Goal: Information Seeking & Learning: Learn about a topic

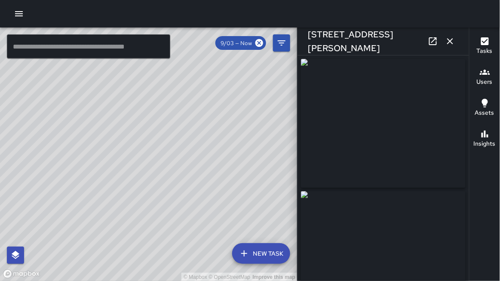
click at [500, 281] on div "Tasks Users Assets Insights" at bounding box center [484, 155] width 31 height 254
click at [70, 87] on div "© Mapbox © OpenStreetMap Improve this map" at bounding box center [149, 155] width 298 height 254
click at [452, 41] on icon "button" at bounding box center [450, 41] width 10 height 10
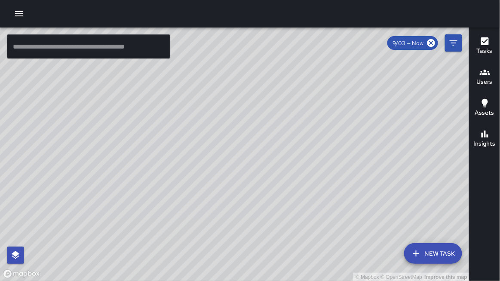
drag, startPoint x: 321, startPoint y: 126, endPoint x: 327, endPoint y: 103, distance: 23.1
click at [327, 103] on div "© Mapbox © OpenStreetMap Improve this map" at bounding box center [235, 155] width 470 height 254
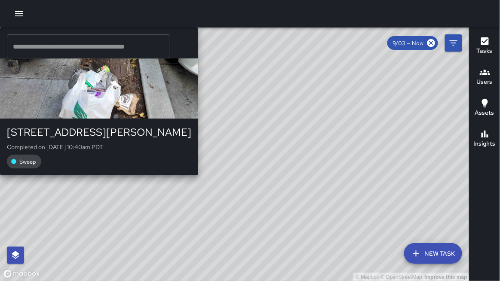
drag, startPoint x: 277, startPoint y: 116, endPoint x: 279, endPoint y: 98, distance: 18.2
click at [279, 98] on div "© Mapbox © OpenStreetMap Improve this map BF [PERSON_NAME] [STREET_ADDRESS][PER…" at bounding box center [235, 155] width 470 height 254
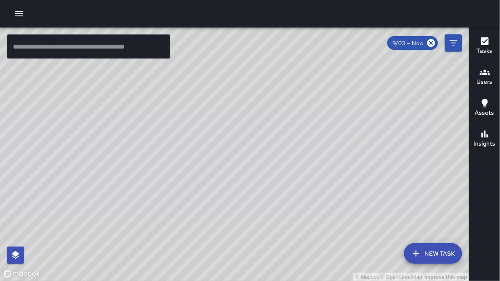
click at [433, 44] on icon at bounding box center [431, 42] width 9 height 9
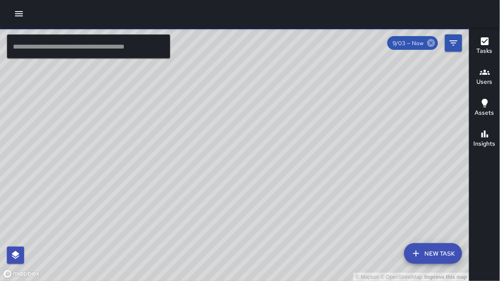
click at [433, 43] on icon at bounding box center [432, 43] width 8 height 8
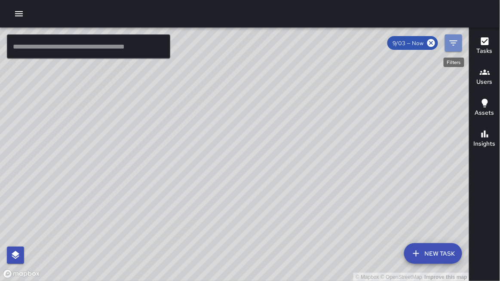
click at [451, 46] on icon "Filters" at bounding box center [454, 43] width 10 height 10
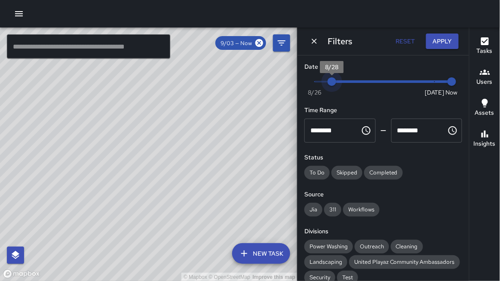
type input "*"
drag, startPoint x: 435, startPoint y: 79, endPoint x: 298, endPoint y: 59, distance: 138.3
click at [298, 59] on div "Date Range Now [DATE] [DATE] 11:40 am Time Range ******** ​ ******** ​ Status T…" at bounding box center [384, 169] width 172 height 226
click at [311, 40] on icon "Dismiss" at bounding box center [314, 41] width 9 height 9
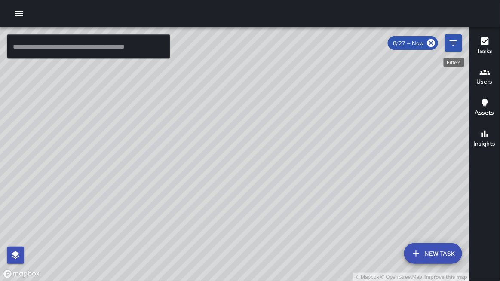
click at [459, 43] on icon "Filters" at bounding box center [454, 43] width 10 height 10
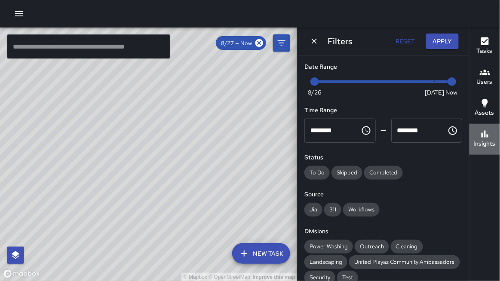
click at [494, 141] on h6 "Insights" at bounding box center [485, 143] width 22 height 9
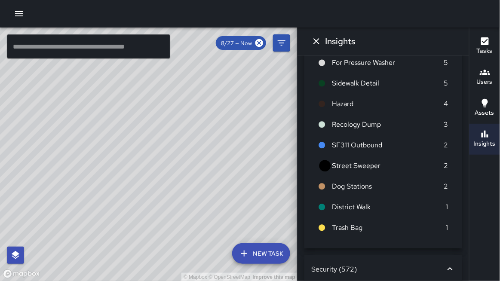
scroll to position [417, 0]
click at [323, 41] on button "Dismiss" at bounding box center [316, 41] width 17 height 17
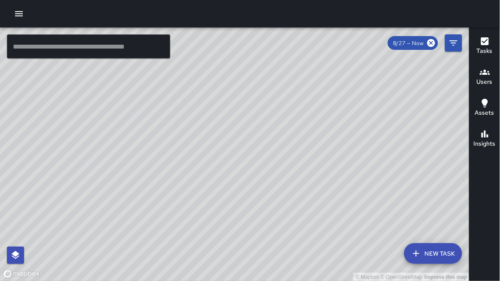
drag, startPoint x: 282, startPoint y: 85, endPoint x: 355, endPoint y: 59, distance: 77.0
click at [355, 59] on div "© Mapbox © OpenStreetMap Improve this map" at bounding box center [235, 155] width 470 height 254
drag, startPoint x: 294, startPoint y: 76, endPoint x: 301, endPoint y: 81, distance: 9.0
click at [306, 61] on div "© Mapbox © OpenStreetMap Improve this map KM [PERSON_NAME] [STREET_ADDRESS][PER…" at bounding box center [235, 155] width 470 height 254
drag, startPoint x: 273, startPoint y: 94, endPoint x: 291, endPoint y: 76, distance: 25.3
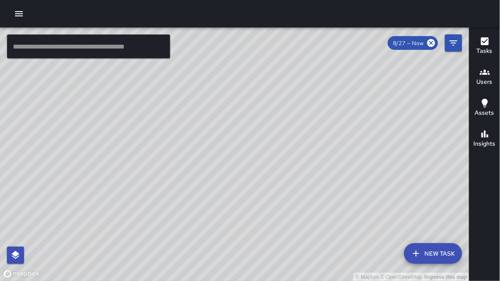
click at [290, 74] on div "© Mapbox © OpenStreetMap Improve this map SK [PERSON_NAME] [STREET_ADDRESS][PER…" at bounding box center [235, 155] width 470 height 254
drag, startPoint x: 253, startPoint y: 108, endPoint x: 282, endPoint y: 98, distance: 30.1
click at [289, 89] on div "© Mapbox © OpenStreetMap Improve this map DD Diego [GEOGRAPHIC_DATA][PERSON_NAM…" at bounding box center [235, 155] width 470 height 254
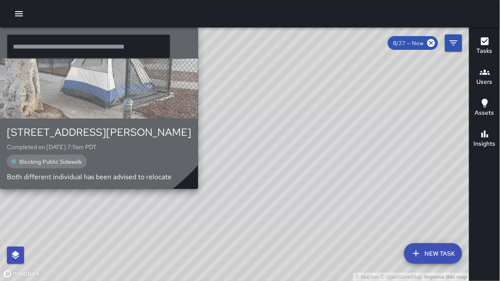
drag, startPoint x: 263, startPoint y: 107, endPoint x: 278, endPoint y: 96, distance: 17.8
click at [198, 59] on div "DD [PERSON_NAME]" at bounding box center [99, 43] width 198 height 31
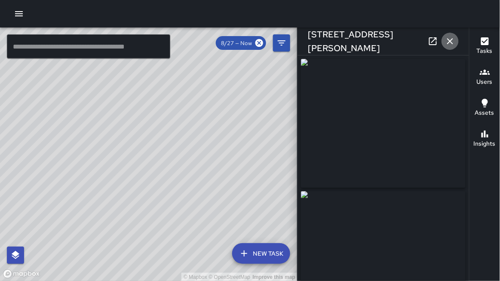
click at [453, 41] on icon "button" at bounding box center [450, 41] width 10 height 10
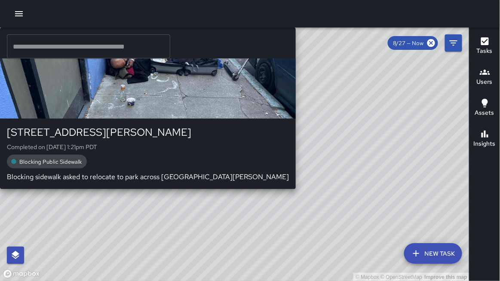
click at [240, 119] on div "© Mapbox © OpenStreetMap Improve this map SK [PERSON_NAME] [STREET_ADDRESS][PER…" at bounding box center [235, 155] width 470 height 254
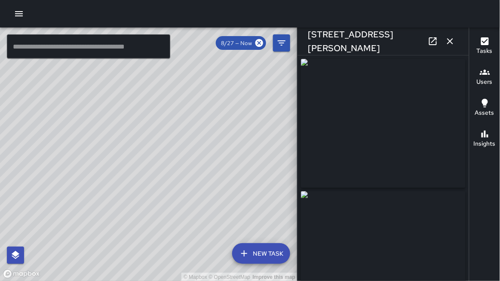
type input "**********"
click at [450, 41] on icon "button" at bounding box center [451, 41] width 6 height 6
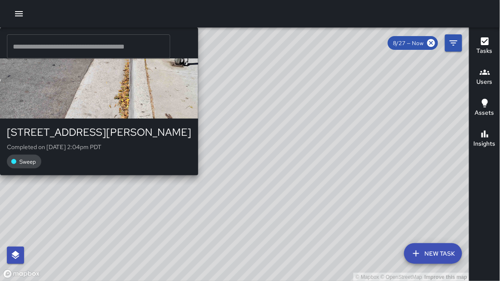
click at [198, 146] on div "BF [PERSON_NAME] [STREET_ADDRESS][PERSON_NAME] Completed on [DATE] 2:04pm PDT S…" at bounding box center [99, 102] width 198 height 148
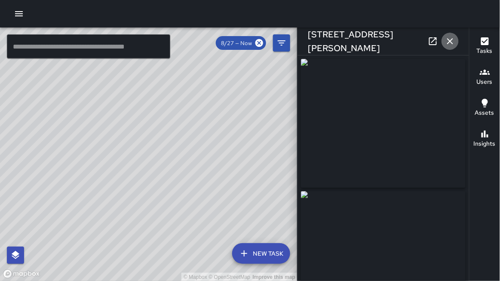
click at [447, 43] on icon "button" at bounding box center [450, 41] width 10 height 10
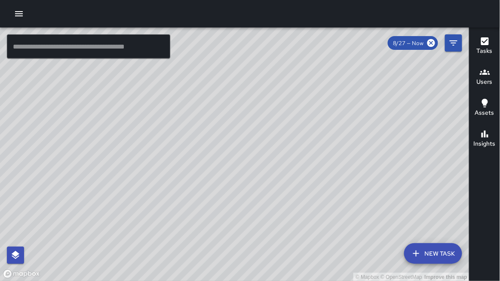
drag, startPoint x: 265, startPoint y: 82, endPoint x: 329, endPoint y: 90, distance: 65.0
click at [329, 90] on div "© Mapbox © OpenStreetMap Improve this map" at bounding box center [235, 155] width 470 height 254
drag, startPoint x: 324, startPoint y: 99, endPoint x: 316, endPoint y: 86, distance: 14.9
click at [317, 84] on div "© Mapbox © OpenStreetMap Improve this map" at bounding box center [235, 155] width 470 height 254
drag, startPoint x: 395, startPoint y: 101, endPoint x: 367, endPoint y: 113, distance: 31.1
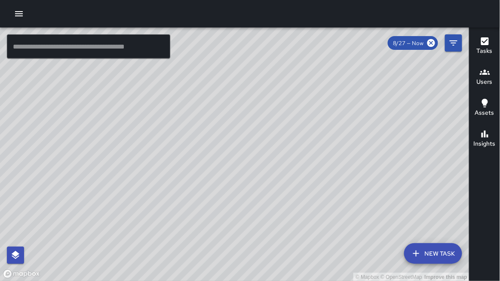
click at [367, 113] on div "© Mapbox © OpenStreetMap Improve this map" at bounding box center [235, 155] width 470 height 254
drag, startPoint x: 29, startPoint y: 17, endPoint x: 24, endPoint y: 16, distance: 5.7
click at [29, 17] on div at bounding box center [250, 14] width 500 height 28
click at [19, 15] on icon "button" at bounding box center [19, 14] width 10 height 10
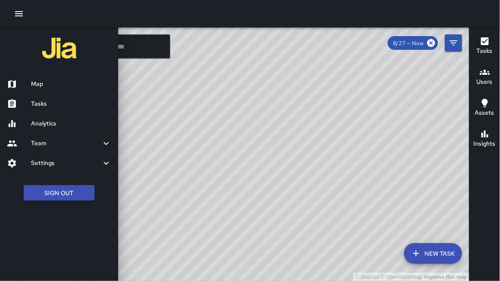
click at [59, 123] on h6 "Analytics" at bounding box center [71, 123] width 80 height 9
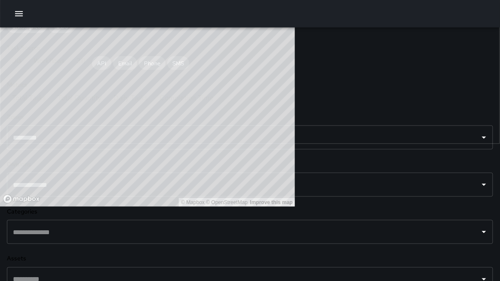
scroll to position [131, 0]
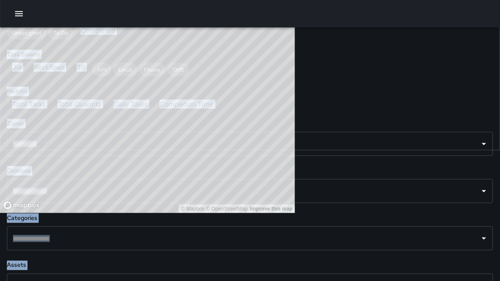
drag, startPoint x: 188, startPoint y: 37, endPoint x: 176, endPoint y: 37, distance: 11.6
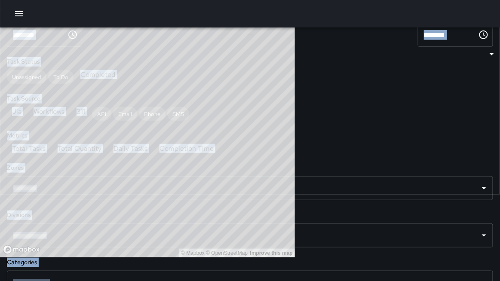
scroll to position [564, 0]
click at [15, 15] on icon "button" at bounding box center [19, 14] width 10 height 10
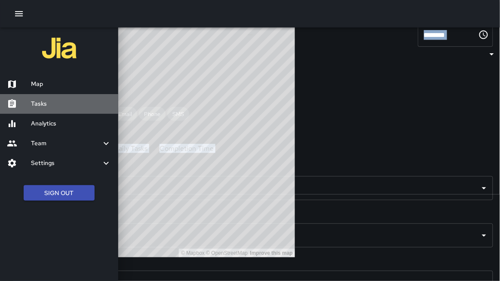
click at [55, 102] on h6 "Tasks" at bounding box center [71, 103] width 80 height 9
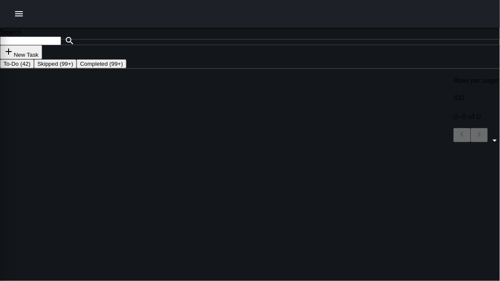
scroll to position [364, 479]
click at [16, 15] on icon "button" at bounding box center [19, 14] width 10 height 10
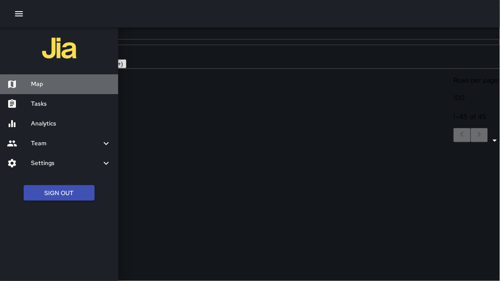
click at [42, 84] on h6 "Map" at bounding box center [71, 84] width 80 height 9
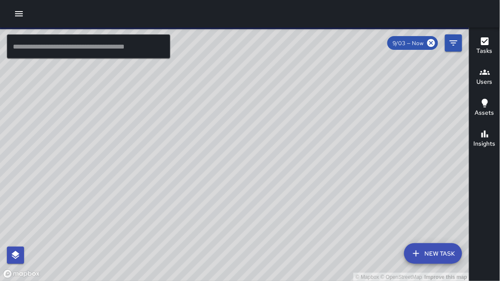
click at [31, 49] on input "text" at bounding box center [89, 46] width 164 height 24
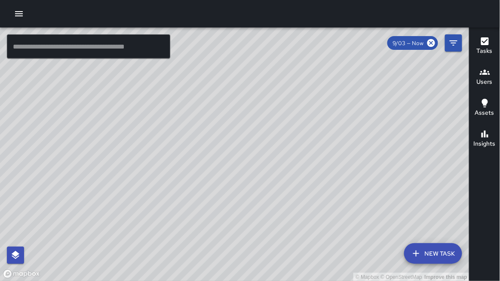
drag, startPoint x: 241, startPoint y: 94, endPoint x: 235, endPoint y: 114, distance: 21.4
click at [234, 115] on div "© Mapbox © OpenStreetMap Improve this map" at bounding box center [235, 155] width 470 height 254
drag, startPoint x: 269, startPoint y: 95, endPoint x: 251, endPoint y: 115, distance: 26.6
click at [247, 119] on div "© Mapbox © OpenStreetMap Improve this map" at bounding box center [235, 155] width 470 height 254
drag, startPoint x: 283, startPoint y: 82, endPoint x: 275, endPoint y: 116, distance: 35.0
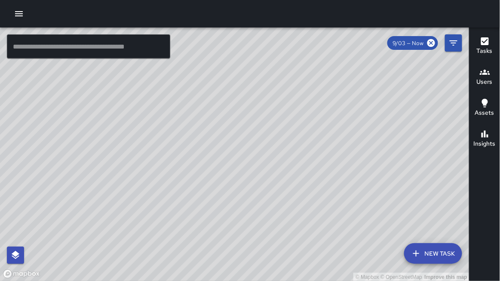
click at [274, 117] on div "© Mapbox © OpenStreetMap Improve this map [PERSON_NAME] [STREET_ADDRESS][PERSON…" at bounding box center [235, 155] width 470 height 254
drag, startPoint x: 281, startPoint y: 99, endPoint x: 280, endPoint y: 107, distance: 8.2
click at [280, 107] on div "© Mapbox © OpenStreetMap Improve this map" at bounding box center [235, 155] width 470 height 254
drag, startPoint x: 264, startPoint y: 93, endPoint x: 247, endPoint y: 90, distance: 16.9
click at [242, 85] on div "© Mapbox © OpenStreetMap Improve this map" at bounding box center [235, 155] width 470 height 254
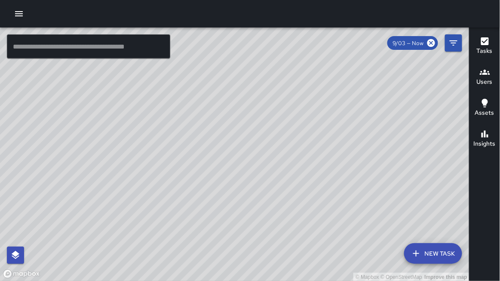
drag, startPoint x: 303, startPoint y: 117, endPoint x: 259, endPoint y: 104, distance: 45.2
click at [255, 101] on div "© Mapbox © OpenStreetMap Improve this map" at bounding box center [235, 155] width 470 height 254
drag, startPoint x: 318, startPoint y: 124, endPoint x: 273, endPoint y: 98, distance: 51.7
click at [273, 98] on div "© Mapbox © OpenStreetMap Improve this map" at bounding box center [235, 155] width 470 height 254
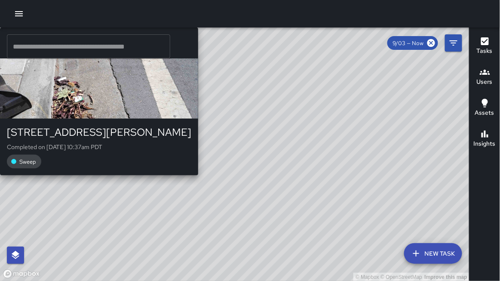
click at [282, 70] on div "© Mapbox © OpenStreetMap Improve this map BF [PERSON_NAME] [STREET_ADDRESS][PER…" at bounding box center [235, 155] width 470 height 254
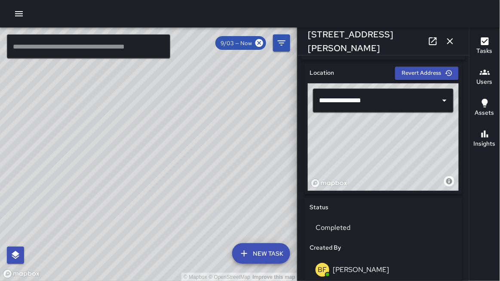
scroll to position [259, 0]
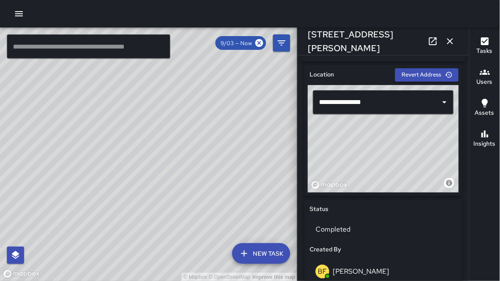
drag, startPoint x: 157, startPoint y: 155, endPoint x: 147, endPoint y: 127, distance: 30.0
click at [168, 106] on div "© Mapbox © OpenStreetMap Improve this map" at bounding box center [149, 155] width 298 height 254
drag, startPoint x: 140, startPoint y: 132, endPoint x: 154, endPoint y: 111, distance: 24.8
click at [153, 111] on div "© Mapbox © OpenStreetMap Improve this map" at bounding box center [149, 155] width 298 height 254
click at [148, 130] on div "© Mapbox © OpenStreetMap Improve this map" at bounding box center [149, 155] width 298 height 254
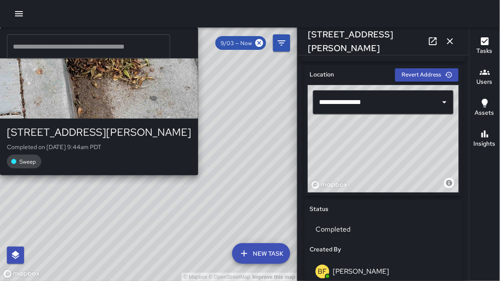
click at [143, 129] on div "© Mapbox © OpenStreetMap Improve this map [PERSON_NAME] [STREET_ADDRESS][PERSON…" at bounding box center [149, 155] width 298 height 254
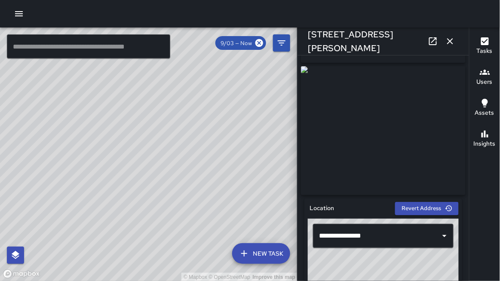
scroll to position [132, 0]
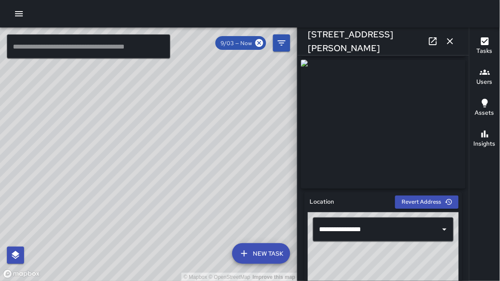
click at [111, 115] on div "© Mapbox © OpenStreetMap Improve this map [PERSON_NAME] [STREET_ADDRESS][PERSON…" at bounding box center [149, 155] width 298 height 254
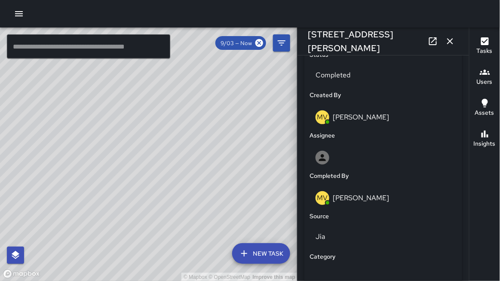
scroll to position [393, 0]
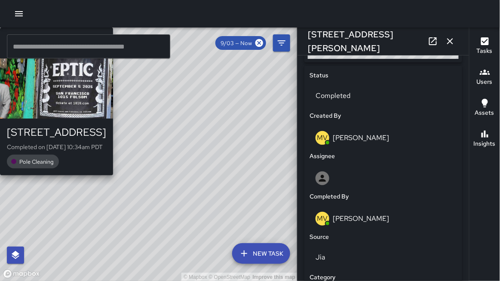
click at [57, 125] on div "© Mapbox © OpenStreetMap Improve this map [PERSON_NAME] [STREET_ADDRESS][PERSON…" at bounding box center [149, 155] width 298 height 254
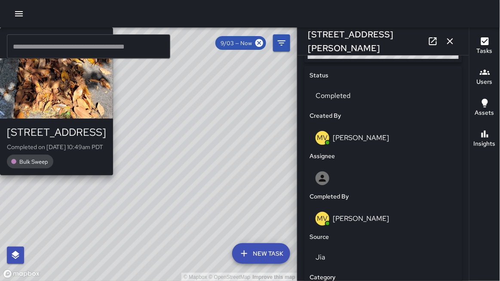
click at [62, 127] on div "© Mapbox © OpenStreetMap Improve this map [PERSON_NAME] [STREET_ADDRESS][PERSON…" at bounding box center [149, 155] width 298 height 254
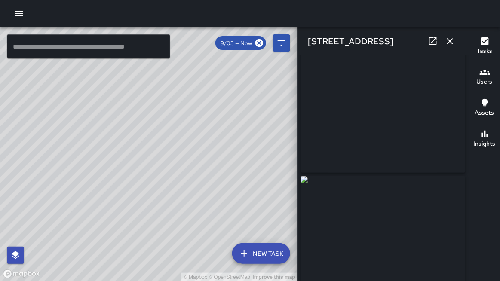
scroll to position [0, 0]
drag, startPoint x: 146, startPoint y: 136, endPoint x: 158, endPoint y: 120, distance: 19.6
click at [157, 99] on div "© Mapbox © OpenStreetMap Improve this map" at bounding box center [149, 155] width 298 height 254
drag, startPoint x: 176, startPoint y: 169, endPoint x: 168, endPoint y: 162, distance: 10.0
click at [125, 139] on div "© Mapbox © OpenStreetMap Improve this map" at bounding box center [149, 155] width 298 height 254
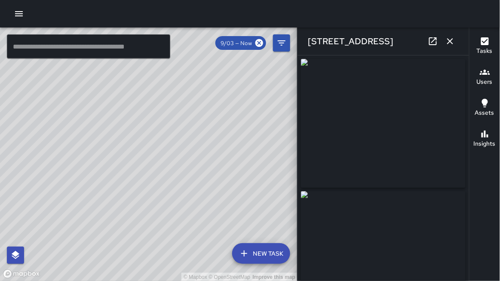
drag, startPoint x: 236, startPoint y: 180, endPoint x: 221, endPoint y: 170, distance: 17.9
click at [187, 182] on div "© Mapbox © OpenStreetMap Improve this map" at bounding box center [149, 155] width 298 height 254
drag, startPoint x: 230, startPoint y: 150, endPoint x: 209, endPoint y: 177, distance: 34.9
click at [209, 177] on div "© Mapbox © OpenStreetMap Improve this map" at bounding box center [149, 155] width 298 height 254
drag, startPoint x: 206, startPoint y: 163, endPoint x: 208, endPoint y: 176, distance: 12.6
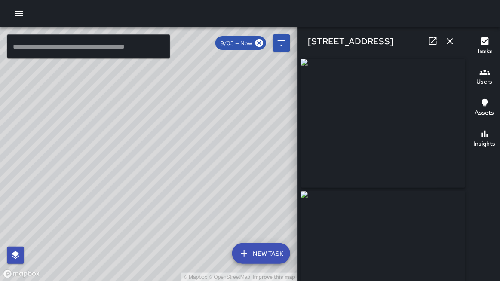
click at [207, 176] on div "© Mapbox © OpenStreetMap Improve this map" at bounding box center [149, 155] width 298 height 254
drag, startPoint x: 193, startPoint y: 172, endPoint x: 216, endPoint y: 160, distance: 25.6
click at [216, 160] on div "© Mapbox © OpenStreetMap Improve this map" at bounding box center [149, 155] width 298 height 254
click at [447, 39] on icon "button" at bounding box center [450, 41] width 10 height 10
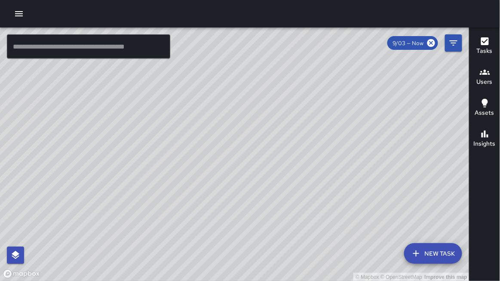
click at [424, 43] on span "9/03 — Now" at bounding box center [409, 43] width 42 height 7
click at [451, 39] on icon "Filters" at bounding box center [454, 43] width 10 height 10
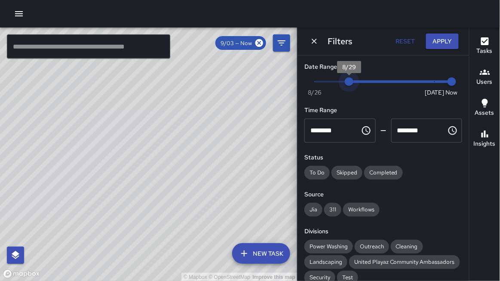
type input "*"
drag, startPoint x: 433, startPoint y: 77, endPoint x: 307, endPoint y: 77, distance: 125.6
click at [311, 78] on span "8/27" at bounding box center [315, 81] width 9 height 9
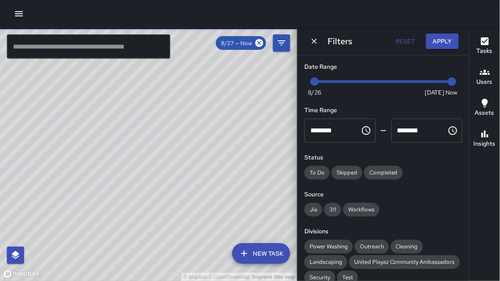
click at [346, 16] on div at bounding box center [250, 14] width 500 height 28
click at [318, 40] on icon "Dismiss" at bounding box center [314, 41] width 9 height 9
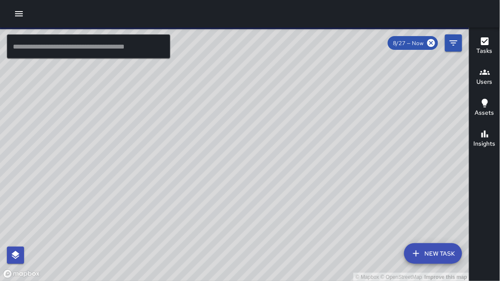
drag, startPoint x: 238, startPoint y: 170, endPoint x: 321, endPoint y: 138, distance: 89.3
click at [327, 136] on div "© Mapbox © OpenStreetMap Improve this map" at bounding box center [235, 155] width 470 height 254
drag, startPoint x: 224, startPoint y: 151, endPoint x: 257, endPoint y: 151, distance: 32.7
click at [255, 151] on div "© Mapbox © OpenStreetMap Improve this map" at bounding box center [235, 155] width 470 height 254
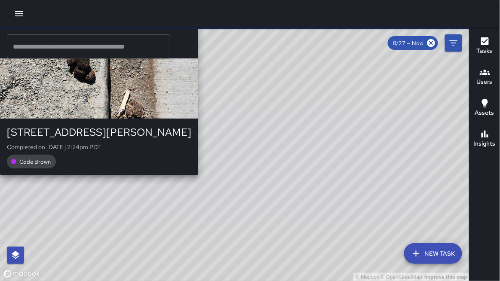
drag, startPoint x: 254, startPoint y: 133, endPoint x: 255, endPoint y: 143, distance: 9.9
click at [259, 152] on div "© Mapbox © OpenStreetMap Improve this map [PERSON_NAME] [STREET_ADDRESS][PERSON…" at bounding box center [235, 155] width 470 height 254
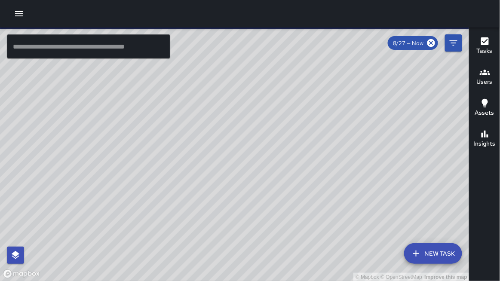
drag, startPoint x: 257, startPoint y: 150, endPoint x: 261, endPoint y: 159, distance: 9.8
click at [261, 159] on div "© Mapbox © OpenStreetMap Improve this map" at bounding box center [235, 155] width 470 height 254
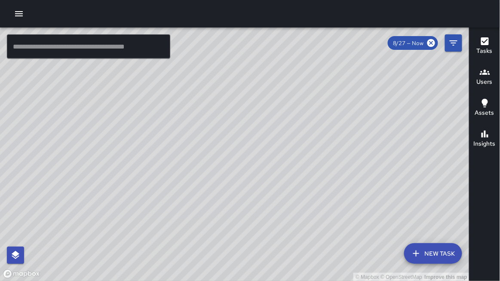
drag, startPoint x: 253, startPoint y: 155, endPoint x: 253, endPoint y: 162, distance: 6.9
click at [253, 162] on div "© Mapbox © OpenStreetMap Improve this map" at bounding box center [235, 155] width 470 height 254
drag, startPoint x: 290, startPoint y: 134, endPoint x: 301, endPoint y: 162, distance: 29.9
click at [289, 182] on div "© Mapbox © OpenStreetMap Improve this map" at bounding box center [235, 155] width 470 height 254
drag, startPoint x: 320, startPoint y: 133, endPoint x: 292, endPoint y: 166, distance: 42.8
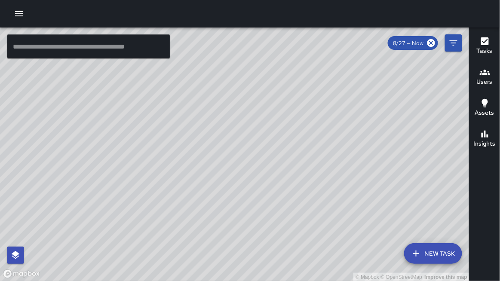
click at [289, 167] on div "© Mapbox © OpenStreetMap Improve this map" at bounding box center [235, 155] width 470 height 254
drag, startPoint x: 319, startPoint y: 130, endPoint x: 303, endPoint y: 159, distance: 33.5
click at [281, 183] on div "© Mapbox © OpenStreetMap Improve this map" at bounding box center [235, 155] width 470 height 254
drag, startPoint x: 307, startPoint y: 145, endPoint x: 301, endPoint y: 165, distance: 20.7
click at [300, 165] on div "© Mapbox © OpenStreetMap Improve this map" at bounding box center [235, 155] width 470 height 254
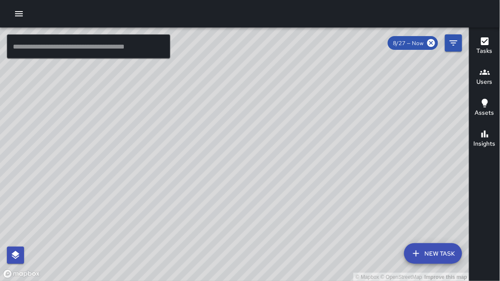
drag, startPoint x: 315, startPoint y: 120, endPoint x: 299, endPoint y: 193, distance: 74.9
click at [299, 193] on div "© Mapbox © OpenStreetMap Improve this map" at bounding box center [235, 155] width 470 height 254
drag, startPoint x: 225, startPoint y: 186, endPoint x: 310, endPoint y: 150, distance: 92.2
click at [313, 108] on div "© Mapbox © OpenStreetMap Improve this map" at bounding box center [235, 155] width 470 height 254
drag, startPoint x: 259, startPoint y: 225, endPoint x: 264, endPoint y: 205, distance: 21.2
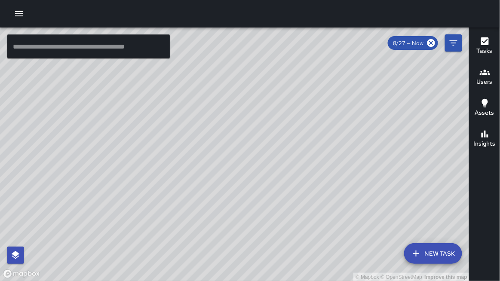
click at [269, 154] on div "© Mapbox © OpenStreetMap Improve this map" at bounding box center [235, 155] width 470 height 254
drag, startPoint x: 280, startPoint y: 171, endPoint x: 287, endPoint y: 226, distance: 55.0
click at [332, 154] on div "© Mapbox © OpenStreetMap Improve this map" at bounding box center [235, 155] width 470 height 254
drag, startPoint x: 268, startPoint y: 225, endPoint x: 312, endPoint y: 177, distance: 65.2
click at [317, 164] on div "© Mapbox © OpenStreetMap Improve this map" at bounding box center [235, 155] width 470 height 254
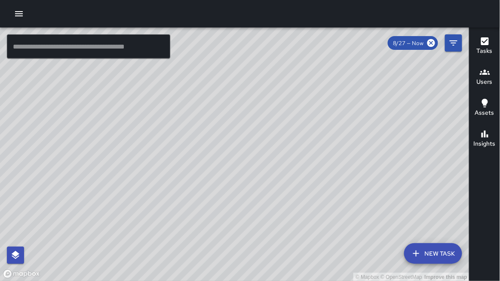
drag, startPoint x: 314, startPoint y: 202, endPoint x: 296, endPoint y: 215, distance: 21.8
click at [361, 185] on div "© Mapbox © OpenStreetMap Improve this map" at bounding box center [235, 155] width 470 height 254
drag, startPoint x: 237, startPoint y: 221, endPoint x: 257, endPoint y: 162, distance: 61.9
click at [256, 161] on div "© Mapbox © OpenStreetMap Improve this map" at bounding box center [235, 155] width 470 height 254
drag, startPoint x: 90, startPoint y: 136, endPoint x: 223, endPoint y: 170, distance: 138.2
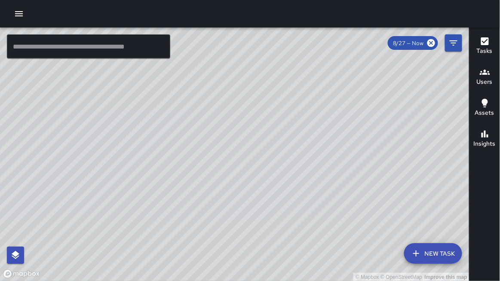
click at [225, 171] on div "© Mapbox © OpenStreetMap Improve this map" at bounding box center [235, 155] width 470 height 254
drag, startPoint x: 162, startPoint y: 116, endPoint x: 195, endPoint y: 147, distance: 45.7
click at [201, 155] on div "© Mapbox © OpenStreetMap Improve this map" at bounding box center [235, 155] width 470 height 254
drag, startPoint x: 174, startPoint y: 118, endPoint x: 176, endPoint y: 133, distance: 14.4
click at [176, 133] on div "© Mapbox © OpenStreetMap Improve this map" at bounding box center [235, 155] width 470 height 254
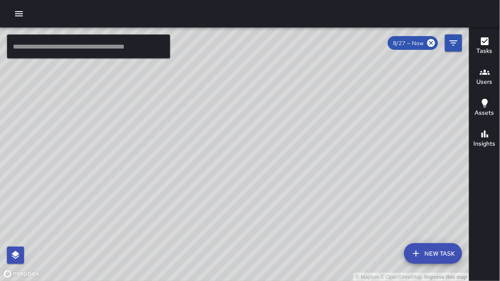
drag, startPoint x: 131, startPoint y: 184, endPoint x: 150, endPoint y: 165, distance: 27.1
click at [150, 163] on div "© Mapbox © OpenStreetMap Improve this map" at bounding box center [235, 155] width 470 height 254
drag, startPoint x: 145, startPoint y: 173, endPoint x: 152, endPoint y: 167, distance: 9.7
click at [152, 167] on div "© Mapbox © OpenStreetMap Improve this map" at bounding box center [235, 155] width 470 height 254
drag, startPoint x: 189, startPoint y: 138, endPoint x: 176, endPoint y: 145, distance: 15.2
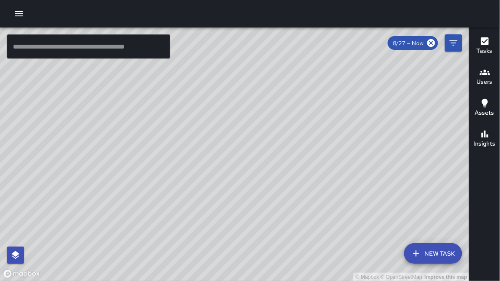
click at [176, 145] on div "© Mapbox © OpenStreetMap Improve this map" at bounding box center [235, 155] width 470 height 254
drag, startPoint x: 174, startPoint y: 142, endPoint x: 173, endPoint y: 130, distance: 12.9
click at [173, 130] on div "© Mapbox © OpenStreetMap Improve this map" at bounding box center [235, 155] width 470 height 254
drag, startPoint x: 174, startPoint y: 133, endPoint x: 199, endPoint y: 127, distance: 25.8
click at [199, 127] on div "© Mapbox © OpenStreetMap Improve this map" at bounding box center [235, 155] width 470 height 254
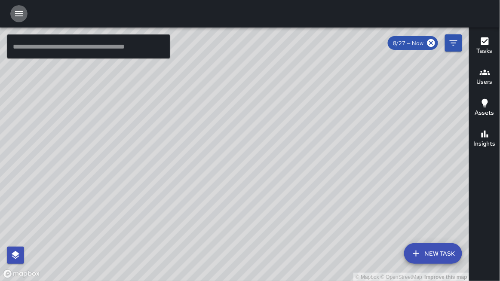
click at [17, 15] on icon "button" at bounding box center [19, 13] width 8 height 5
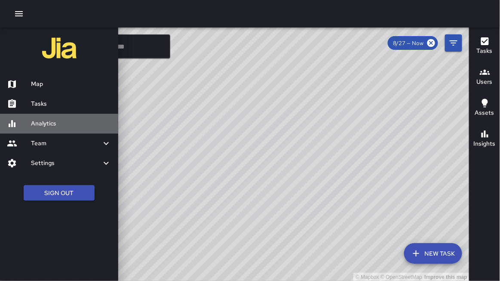
click at [40, 129] on div "Analytics" at bounding box center [59, 124] width 118 height 20
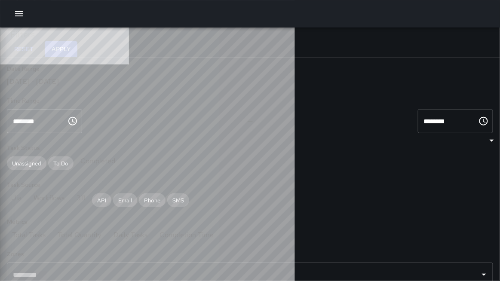
scroll to position [257, 294]
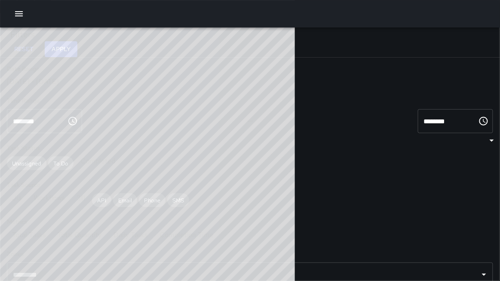
click at [109, 86] on div "[DATE] - [DATE]" at bounding box center [250, 81] width 487 height 9
type input "******"
type input "**********"
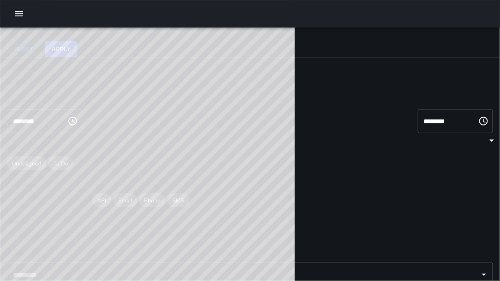
type input "**********"
click at [77, 46] on button "Apply" at bounding box center [61, 49] width 33 height 16
click at [77, 47] on button "Apply" at bounding box center [61, 49] width 33 height 16
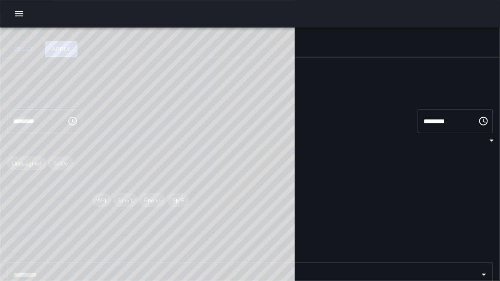
click at [77, 47] on button "Apply" at bounding box center [61, 49] width 33 height 16
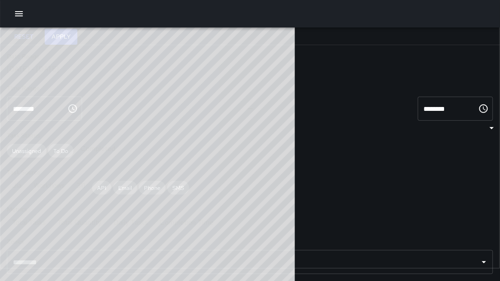
scroll to position [0, 0]
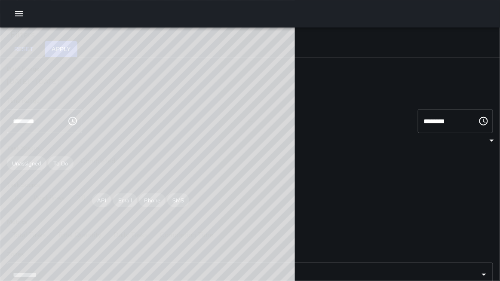
click at [27, 14] on button "button" at bounding box center [18, 13] width 17 height 17
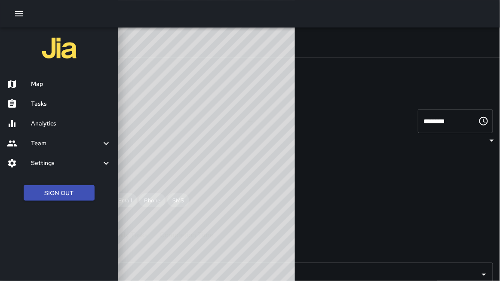
click at [25, 146] on div at bounding box center [19, 144] width 24 height 10
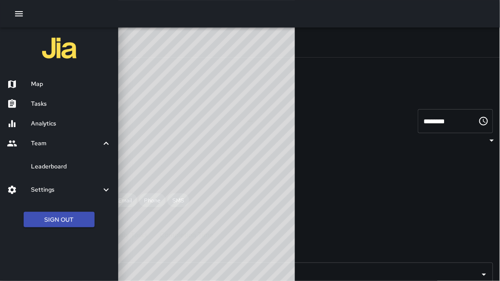
click at [33, 166] on h6 "Leaderboard" at bounding box center [71, 166] width 80 height 9
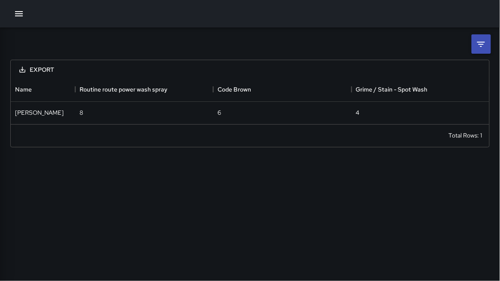
scroll to position [46, 479]
click at [481, 43] on icon at bounding box center [481, 44] width 10 height 10
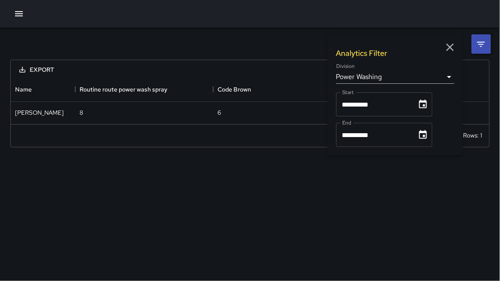
click at [405, 72] on body "**********" at bounding box center [250, 140] width 500 height 281
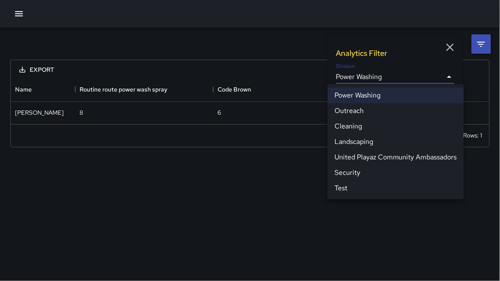
click at [375, 108] on li "Outreach" at bounding box center [396, 110] width 136 height 15
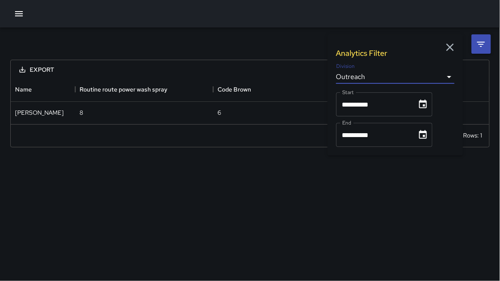
click at [372, 76] on body "**********" at bounding box center [250, 140] width 500 height 281
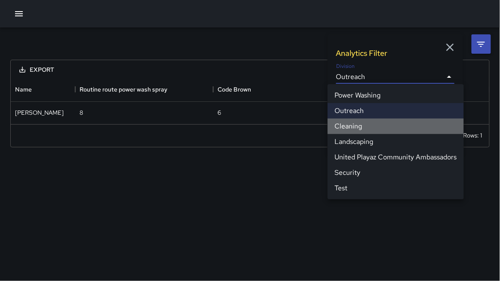
click at [366, 122] on li "Cleaning" at bounding box center [396, 126] width 136 height 15
type input "**********"
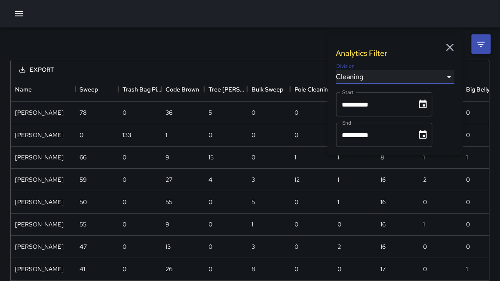
scroll to position [404, 479]
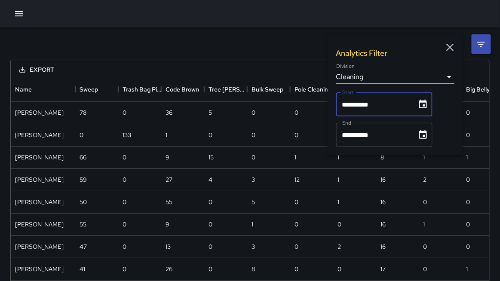
click at [372, 105] on input "**********" at bounding box center [373, 105] width 75 height 24
click at [424, 106] on icon "Choose date, selected date is Sep 1, 2025" at bounding box center [423, 104] width 10 height 10
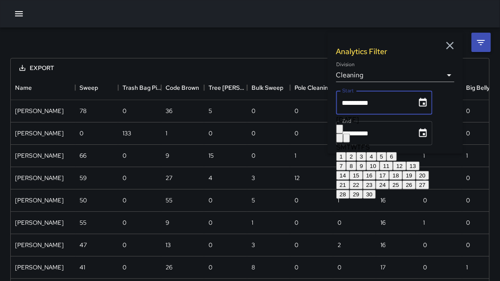
scroll to position [0, 0]
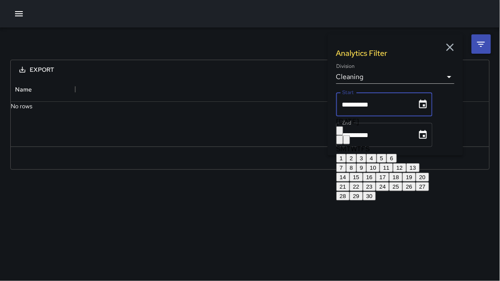
click at [343, 136] on button "Previous month" at bounding box center [339, 140] width 7 height 9
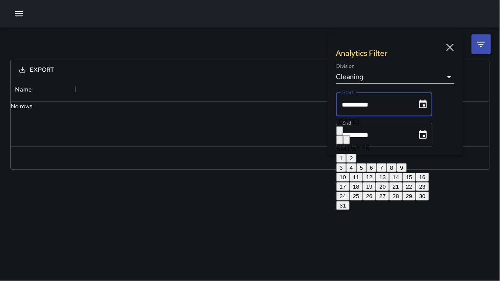
click at [350, 201] on button "24" at bounding box center [342, 196] width 13 height 9
type input "**********"
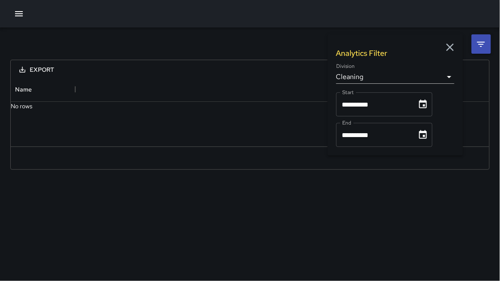
scroll to position [0, 0]
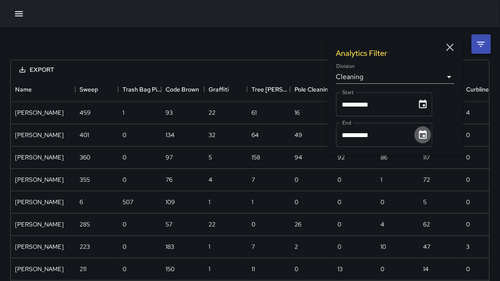
click at [431, 133] on button "Choose date, selected date is Sep 30, 2025" at bounding box center [423, 135] width 17 height 17
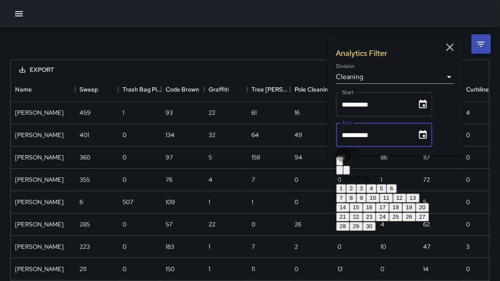
click at [429, 222] on button "27" at bounding box center [422, 217] width 13 height 9
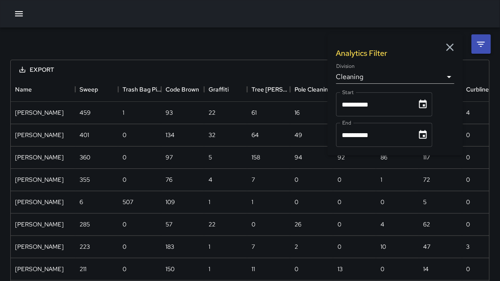
drag, startPoint x: 150, startPoint y: 19, endPoint x: 166, endPoint y: 32, distance: 20.2
click at [153, 21] on div at bounding box center [250, 14] width 500 height 28
click at [425, 133] on icon "Choose date, selected date is Sep 27, 2025" at bounding box center [424, 134] width 8 height 9
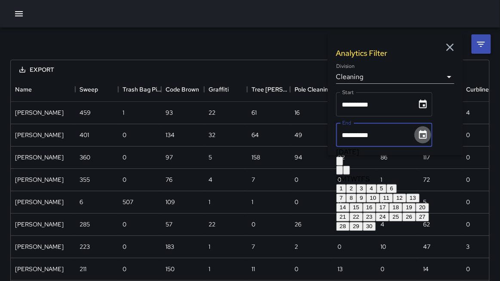
click at [429, 135] on icon "Choose date, selected date is Sep 27, 2025" at bounding box center [423, 135] width 10 height 10
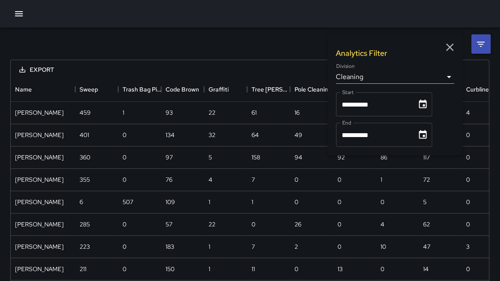
click at [424, 134] on icon "Choose date, selected date is Sep 27, 2025" at bounding box center [423, 135] width 10 height 10
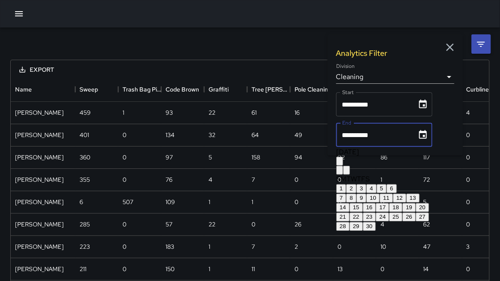
click at [340, 173] on icon "Previous month" at bounding box center [340, 173] width 0 height 0
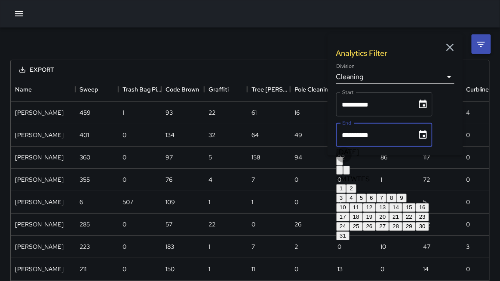
click at [429, 231] on button "30" at bounding box center [422, 226] width 13 height 9
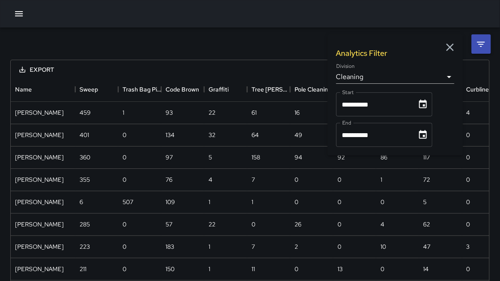
type input "**********"
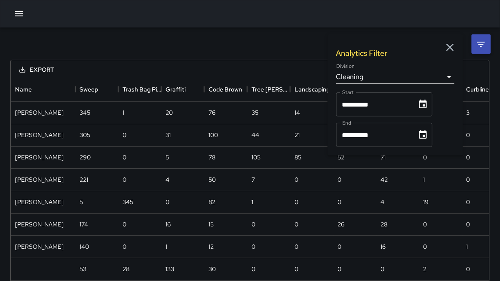
click at [71, 91] on div "Name" at bounding box center [75, 89] width 10 height 24
click at [72, 95] on div "Name" at bounding box center [75, 89] width 10 height 24
click at [67, 92] on icon "Menu" at bounding box center [69, 89] width 9 height 9
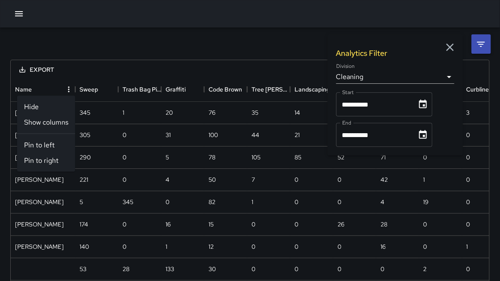
click at [47, 123] on li "Show columns" at bounding box center [46, 122] width 58 height 15
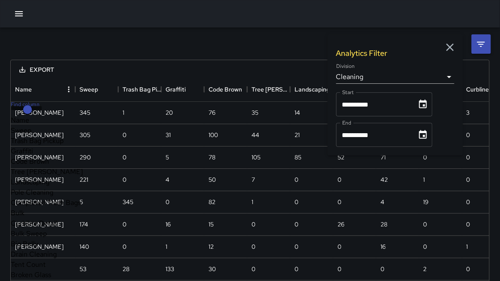
scroll to position [13, 0]
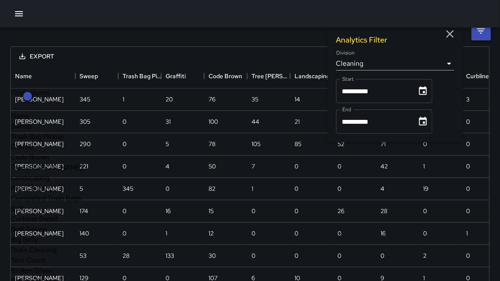
click at [31, 131] on span "Sweep" at bounding box center [21, 126] width 21 height 9
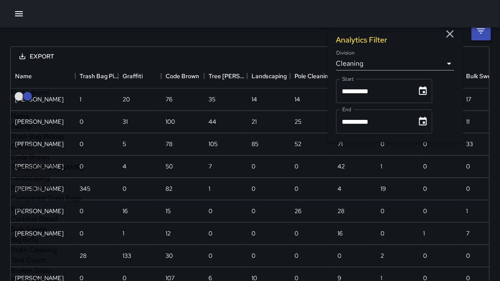
click at [50, 141] on span "Trash Bag Pickup" at bounding box center [37, 136] width 53 height 9
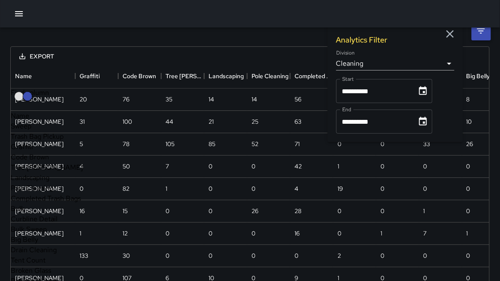
click at [33, 151] on span "Graffiti" at bounding box center [22, 146] width 22 height 9
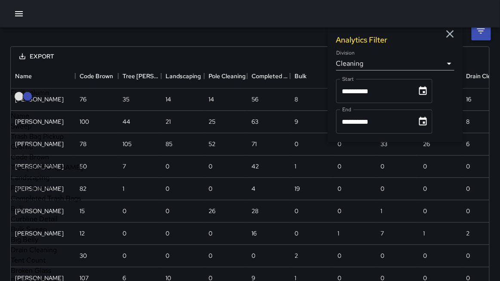
drag, startPoint x: 37, startPoint y: 167, endPoint x: 39, endPoint y: 172, distance: 5.0
click at [37, 162] on span "Code Brown" at bounding box center [30, 157] width 38 height 9
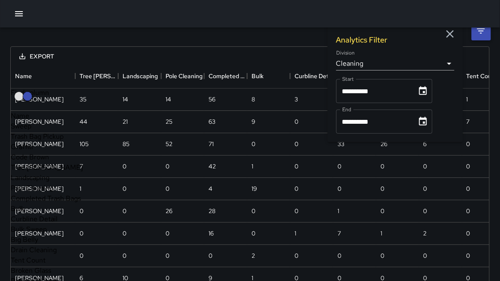
drag, startPoint x: 42, startPoint y: 181, endPoint x: 43, endPoint y: 185, distance: 4.9
click at [42, 172] on span "Tree [PERSON_NAME]" at bounding box center [47, 167] width 72 height 9
click at [49, 182] on span "Landscaping" at bounding box center [30, 177] width 39 height 9
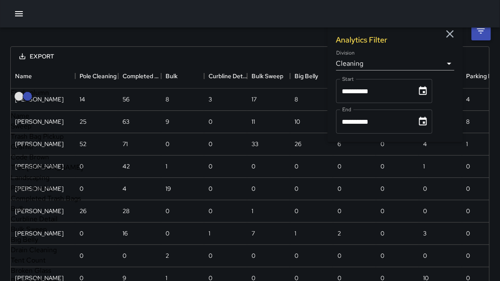
drag, startPoint x: 52, startPoint y: 204, endPoint x: 53, endPoint y: 210, distance: 6.5
click at [52, 193] on span "Pole Cleaning" at bounding box center [32, 188] width 43 height 9
click at [35, 193] on span "Pole Cleaning" at bounding box center [32, 188] width 43 height 9
click at [36, 203] on span "Completed Trash Bags" at bounding box center [46, 198] width 70 height 9
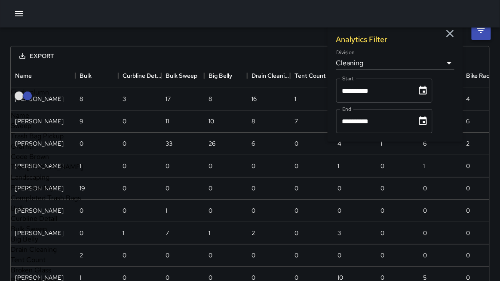
click at [25, 204] on span "Bulk" at bounding box center [18, 208] width 14 height 9
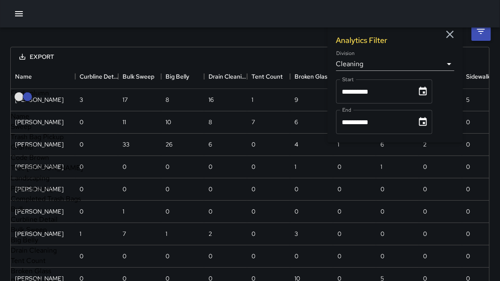
scroll to position [12, 0]
click at [45, 216] on span "Curbline Detail" at bounding box center [34, 220] width 47 height 9
click at [44, 226] on span "Bulk Sweep" at bounding box center [29, 230] width 36 height 9
click at [38, 236] on span "Big Belly" at bounding box center [25, 240] width 28 height 9
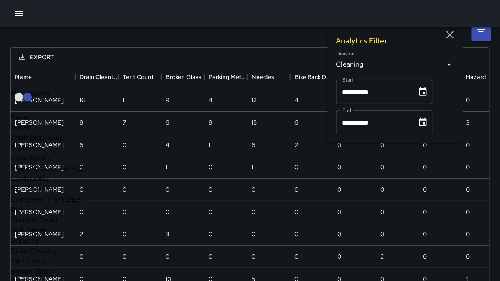
scroll to position [86, 0]
click at [46, 247] on span "Drain Cleaning" at bounding box center [34, 251] width 46 height 9
click at [46, 267] on span "Broken Glass" at bounding box center [31, 271] width 40 height 9
click at [47, 278] on span "Parking Meters" at bounding box center [34, 282] width 47 height 9
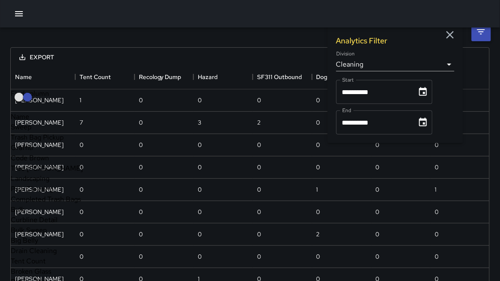
scroll to position [161, 0]
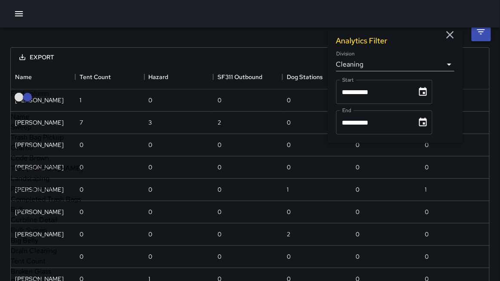
drag, startPoint x: 45, startPoint y: 208, endPoint x: 48, endPoint y: 211, distance: 4.9
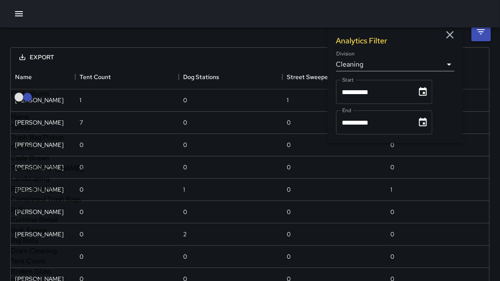
scroll to position [13, 0]
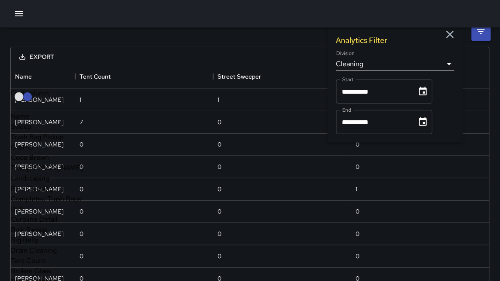
click at [112, 51] on div "Export" at bounding box center [250, 56] width 479 height 18
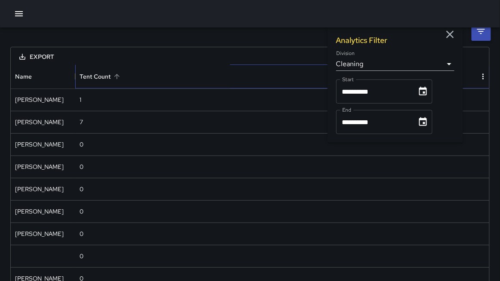
click at [97, 79] on div "Tent Count" at bounding box center [95, 77] width 31 height 24
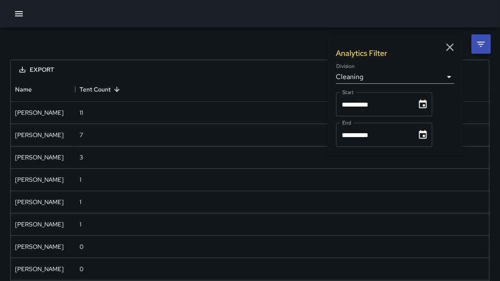
click at [450, 48] on icon "button" at bounding box center [451, 47] width 8 height 8
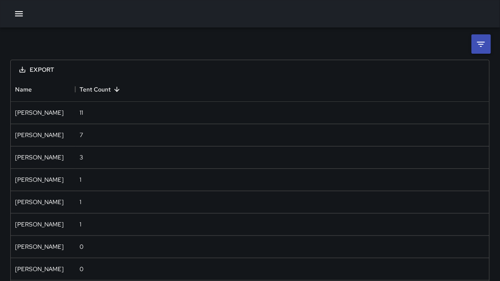
drag, startPoint x: 343, startPoint y: 36, endPoint x: 274, endPoint y: 38, distance: 68.9
click at [22, 13] on icon "button" at bounding box center [19, 14] width 10 height 10
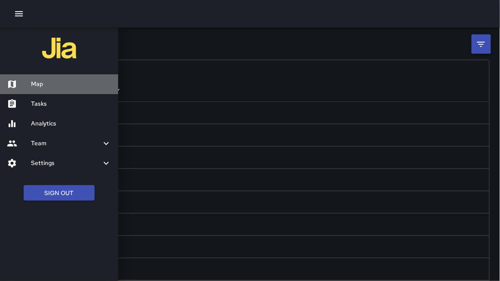
click at [55, 83] on h6 "Map" at bounding box center [71, 84] width 80 height 9
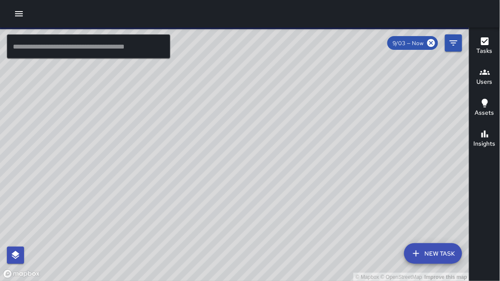
drag, startPoint x: 234, startPoint y: 151, endPoint x: 236, endPoint y: 164, distance: 13.6
click at [236, 164] on div "© Mapbox © OpenStreetMap Improve this map" at bounding box center [235, 155] width 470 height 254
